Goal: Task Accomplishment & Management: Complete application form

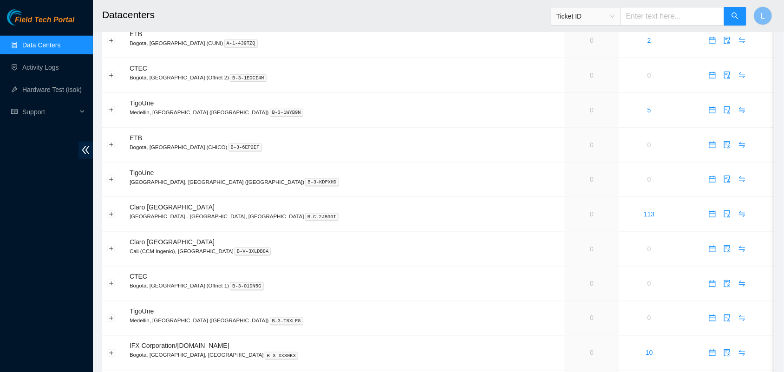
scroll to position [252, 0]
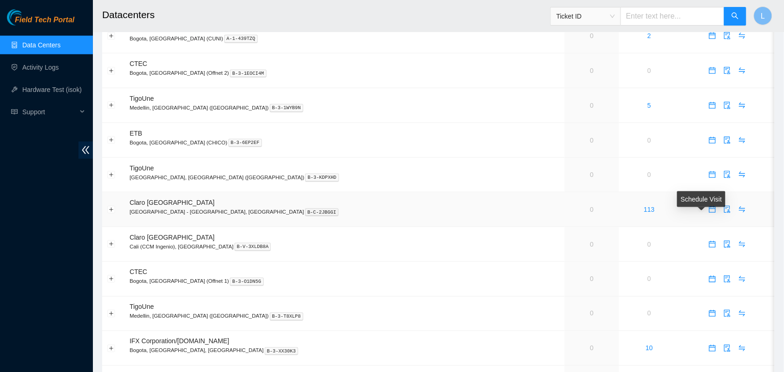
click at [709, 213] on icon "calendar" at bounding box center [712, 209] width 7 height 7
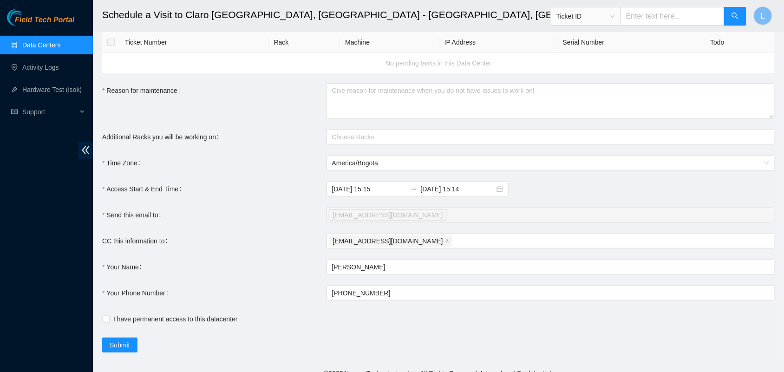
scroll to position [35, 0]
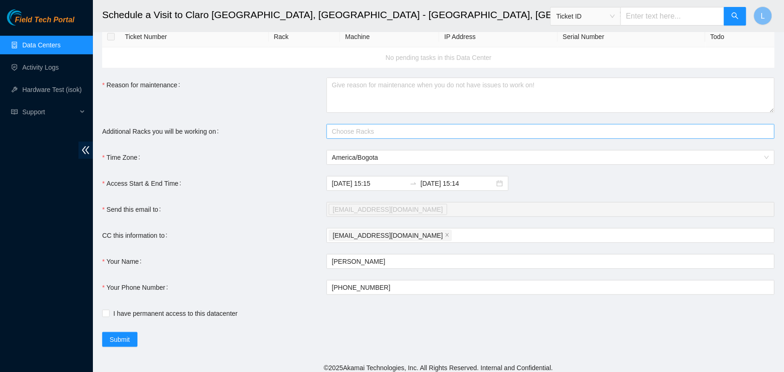
click at [452, 128] on div at bounding box center [546, 131] width 434 height 11
drag, startPoint x: 452, startPoint y: 128, endPoint x: 393, endPoint y: 133, distance: 59.2
click at [393, 133] on div at bounding box center [546, 131] width 434 height 11
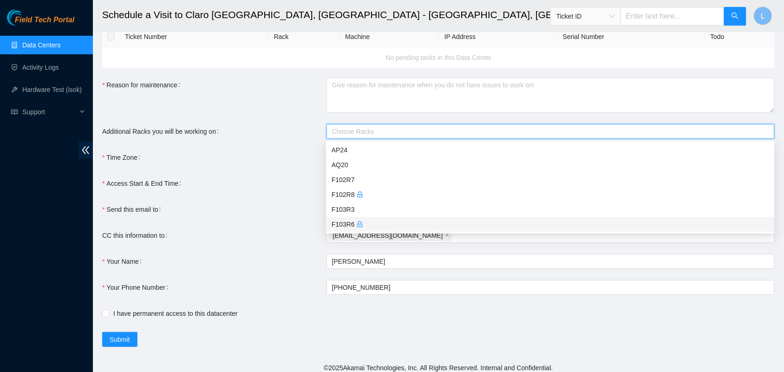
click at [342, 224] on div "F103R6" at bounding box center [551, 224] width 438 height 10
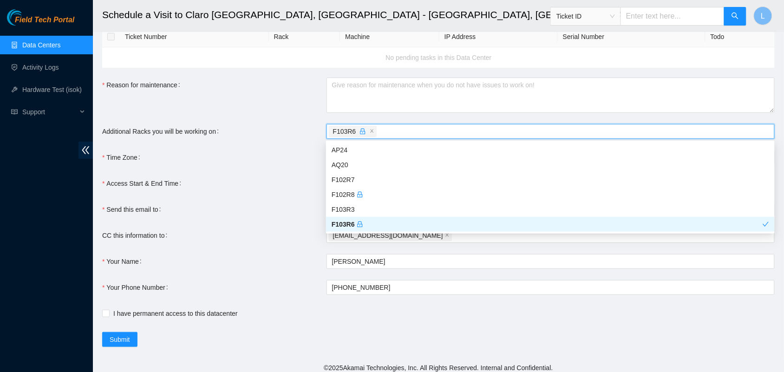
click at [287, 205] on div "Send this email to" at bounding box center [214, 209] width 224 height 15
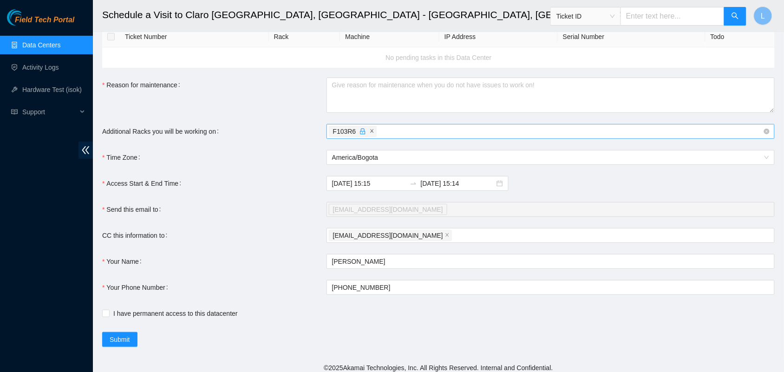
click at [370, 136] on span at bounding box center [372, 131] width 5 height 10
click at [370, 131] on div at bounding box center [546, 131] width 434 height 11
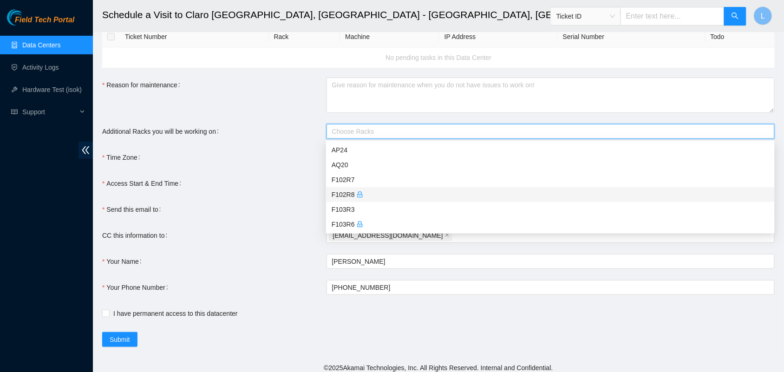
click at [342, 194] on div "F102R8" at bounding box center [551, 195] width 438 height 10
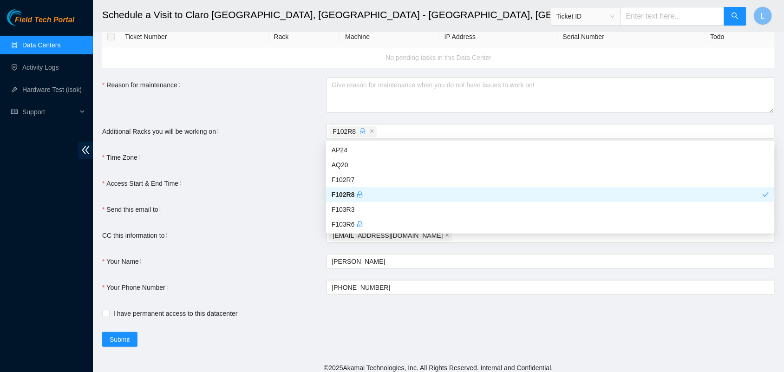
click at [284, 177] on div "Access Start & End Time" at bounding box center [214, 183] width 224 height 15
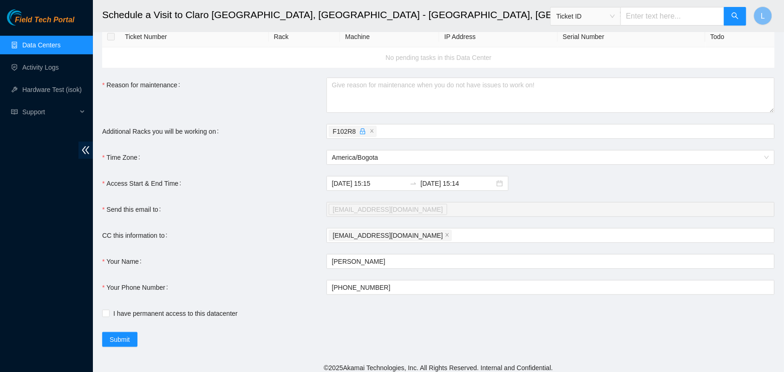
click at [270, 194] on form "Ticket Number Rack Machine IP Address Serial Number Todo No pending tasks in th…" at bounding box center [438, 186] width 673 height 321
click at [106, 316] on input "I have permanent access to this datacenter" at bounding box center [105, 313] width 7 height 7
checkbox input "true"
click at [121, 342] on span "Submit" at bounding box center [120, 340] width 20 height 10
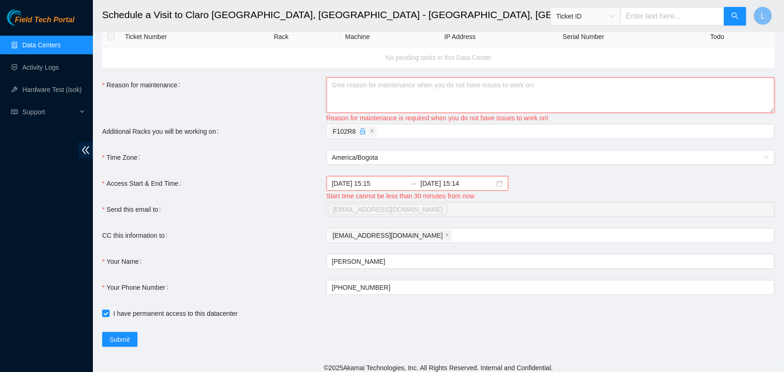
click at [360, 91] on textarea "Reason for maintenance" at bounding box center [551, 95] width 448 height 35
click at [346, 102] on textarea "Reason for maintenance" at bounding box center [551, 95] width 448 height 35
paste textarea "DP58774"
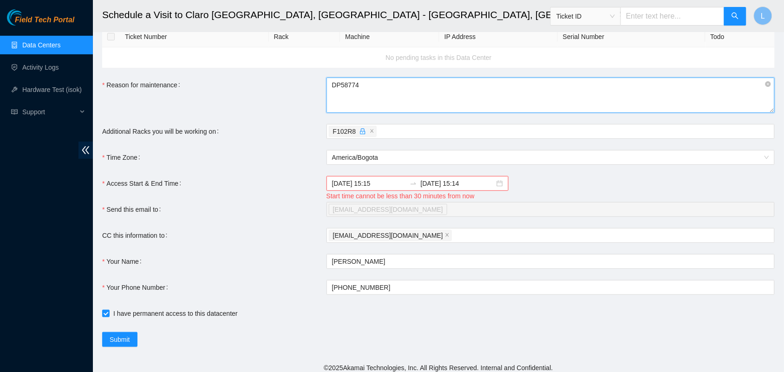
type textarea "DP58774"
click at [414, 219] on form "Ticket Number Rack Machine IP Address Serial Number Todo No pending tasks in th…" at bounding box center [438, 186] width 673 height 321
click at [381, 183] on input "2025-09-02 15:15" at bounding box center [369, 183] width 74 height 10
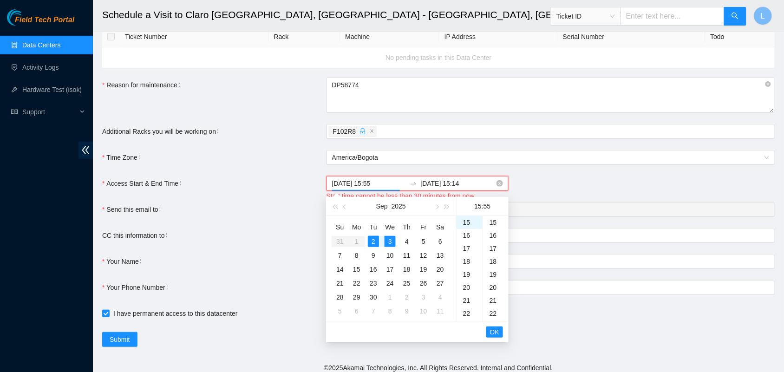
scroll to position [715, 0]
click at [302, 243] on div "CC this information to" at bounding box center [214, 235] width 224 height 15
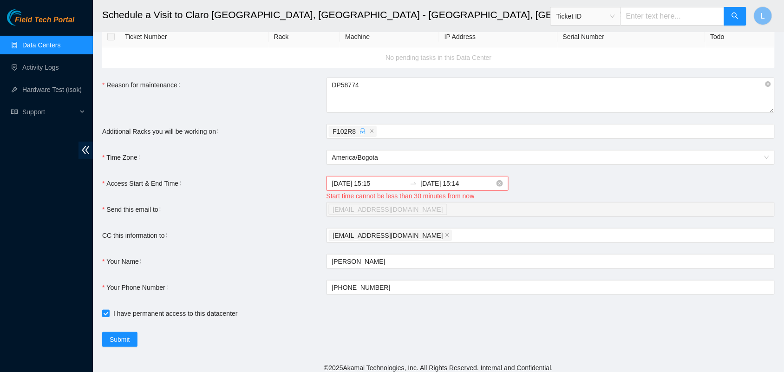
click at [382, 184] on input "2025-09-02 15:15" at bounding box center [369, 183] width 74 height 10
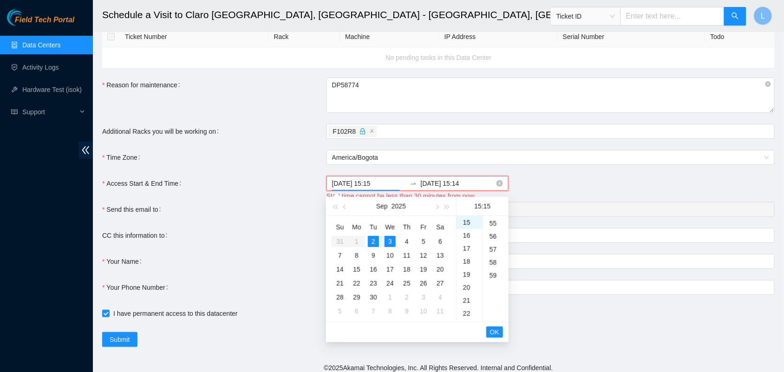
scroll to position [195, 0]
click at [396, 164] on span "America/Bogota" at bounding box center [550, 158] width 437 height 14
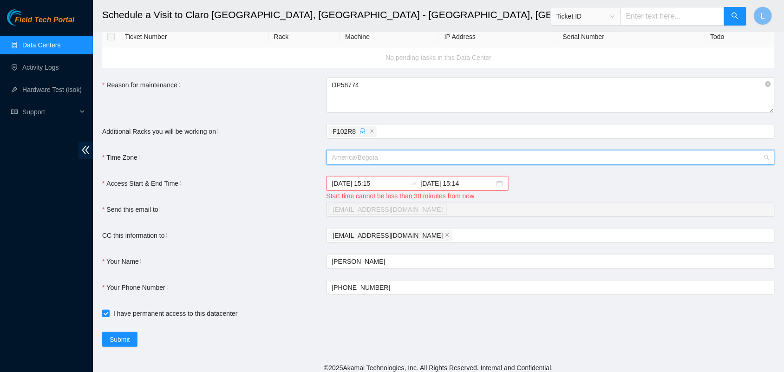
scroll to position [751, 0]
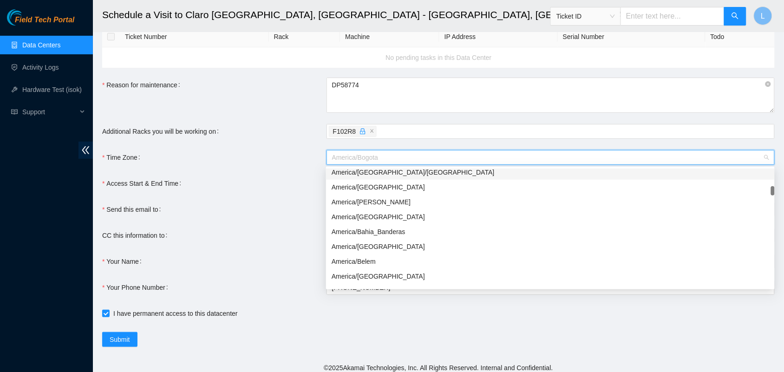
click at [302, 182] on div "Access Start & End Time" at bounding box center [214, 189] width 224 height 26
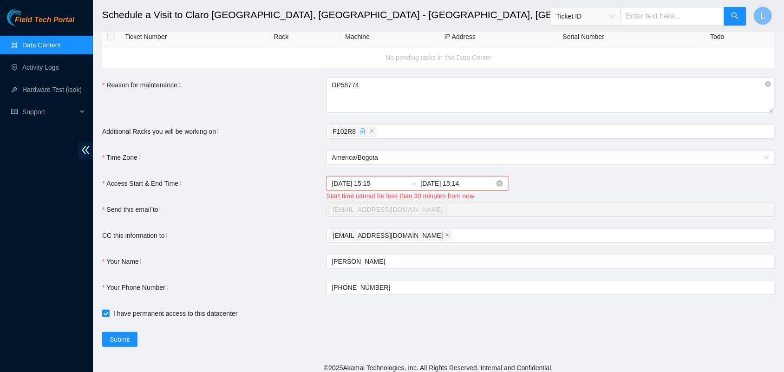
click at [389, 189] on input "2025-09-02 15:15" at bounding box center [369, 183] width 74 height 10
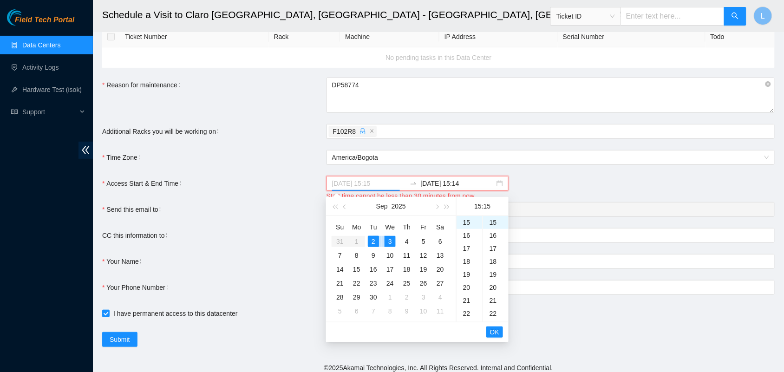
click at [373, 238] on div "2" at bounding box center [373, 241] width 11 height 11
click at [466, 223] on div "15" at bounding box center [470, 222] width 26 height 13
click at [495, 311] on div "33" at bounding box center [496, 312] width 26 height 13
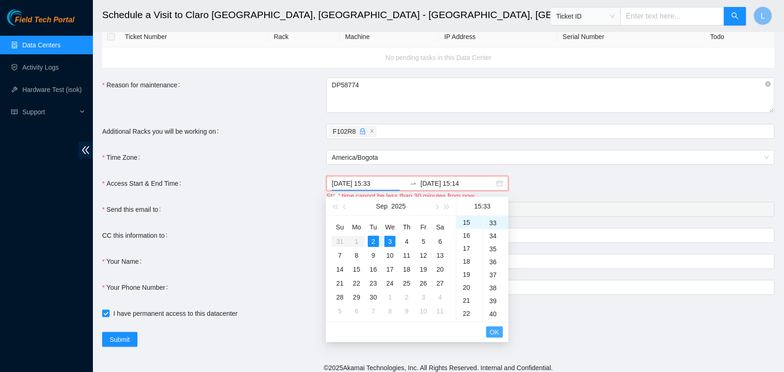
click at [493, 330] on span "OK" at bounding box center [494, 332] width 9 height 10
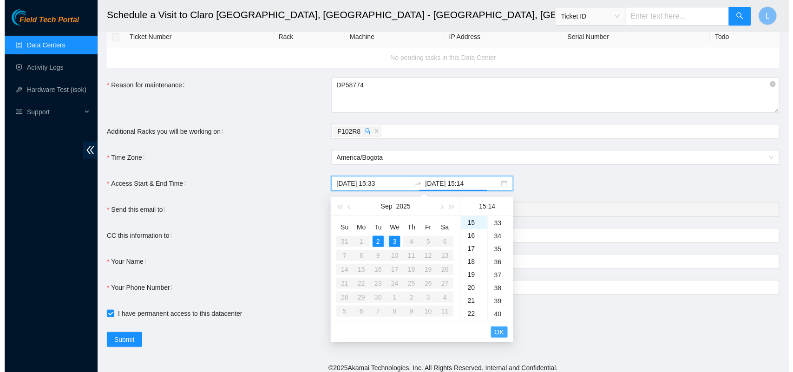
scroll to position [182, 0]
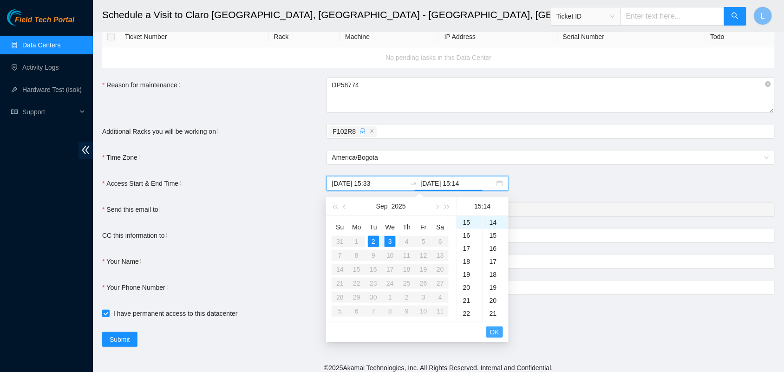
click at [493, 330] on span "OK" at bounding box center [494, 332] width 9 height 10
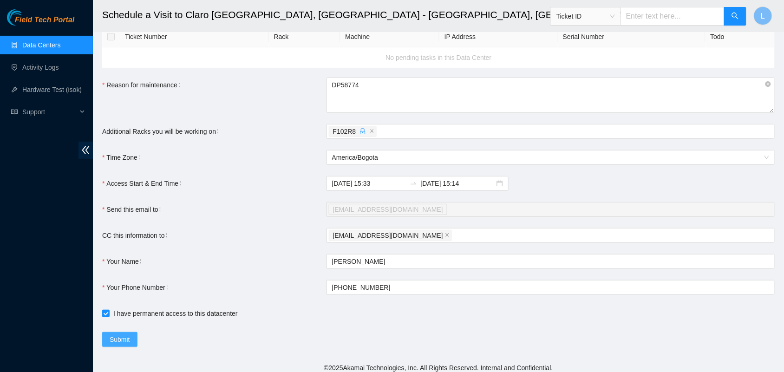
click at [117, 342] on span "Submit" at bounding box center [120, 340] width 20 height 10
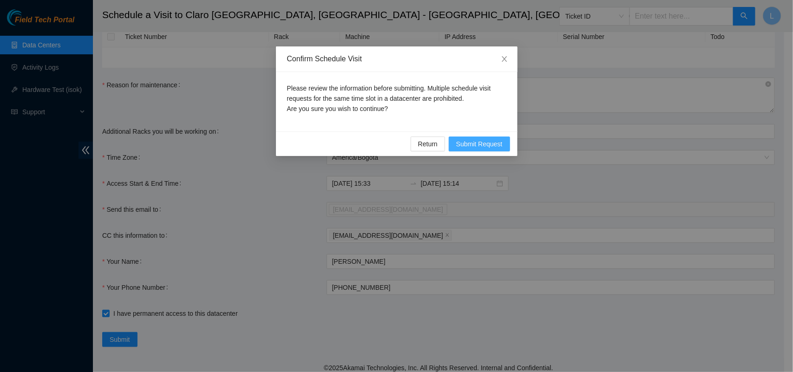
click at [477, 147] on span "Submit Request" at bounding box center [479, 144] width 46 height 10
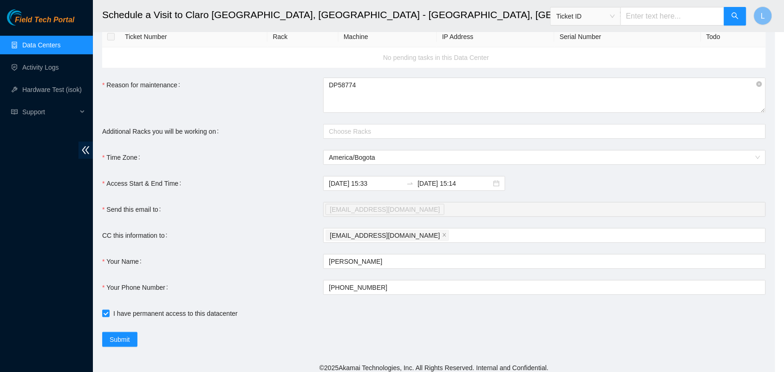
type input "2025-09-02 15:27"
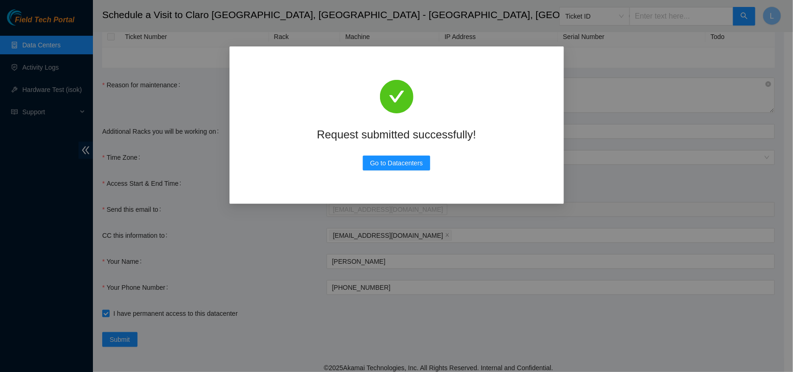
scroll to position [19, 0]
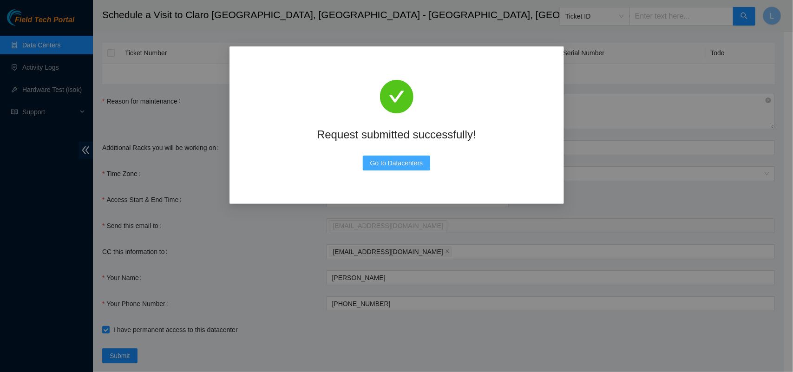
click at [404, 164] on span "Go to Datacenters" at bounding box center [396, 163] width 53 height 10
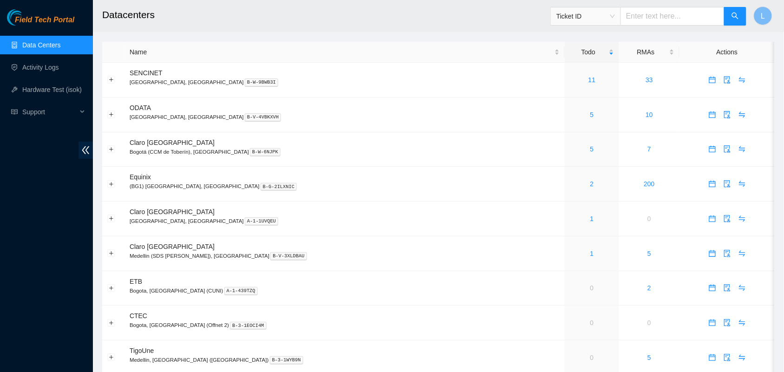
click at [22, 42] on link "Data Centers" at bounding box center [41, 44] width 38 height 7
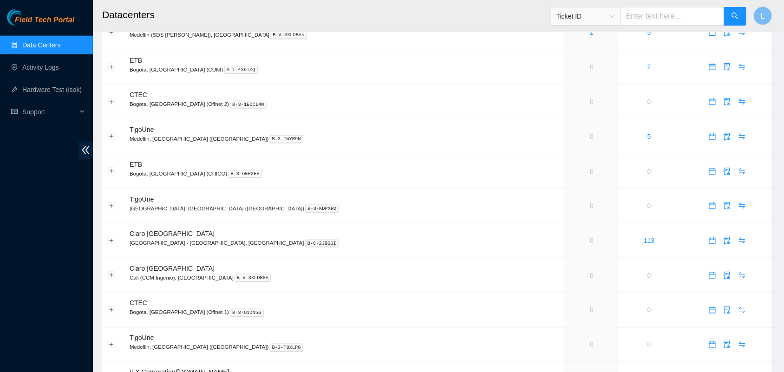
scroll to position [223, 0]
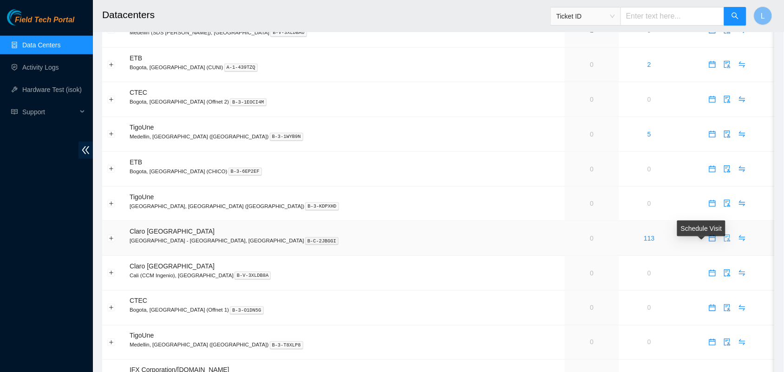
click at [724, 240] on icon "audit" at bounding box center [727, 238] width 6 height 7
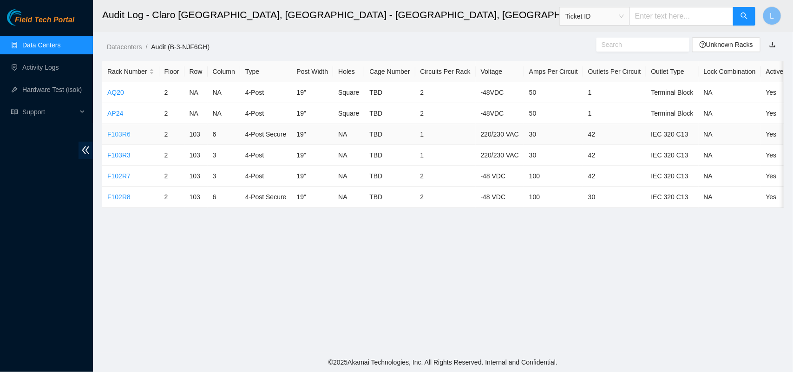
click at [119, 135] on link "F103R6" at bounding box center [118, 134] width 23 height 7
click at [115, 199] on link "F102R8" at bounding box center [118, 196] width 23 height 7
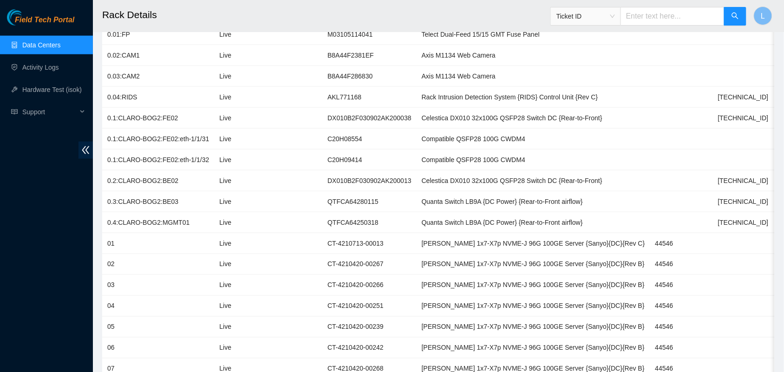
scroll to position [258, 0]
click at [305, 24] on h2 "Rack Details" at bounding box center [370, 15] width 536 height 30
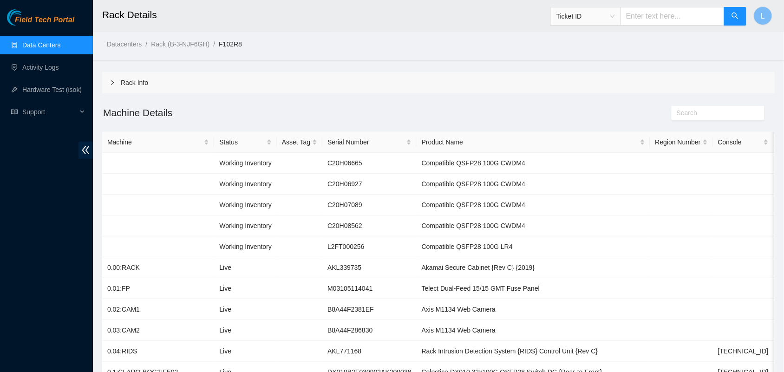
scroll to position [1, 0]
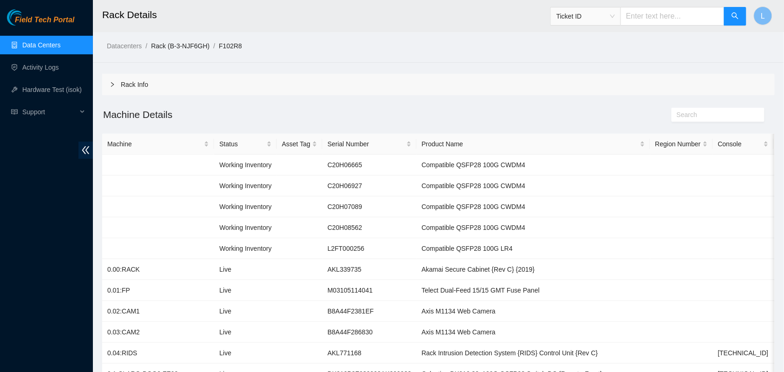
click at [180, 46] on link "Rack (B-3-NJF6GH)" at bounding box center [180, 45] width 59 height 7
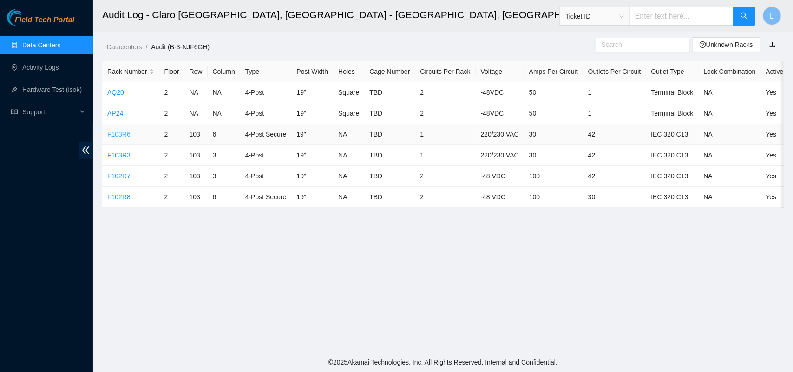
click at [120, 136] on link "F103R6" at bounding box center [118, 134] width 23 height 7
